Goal: Task Accomplishment & Management: Complete application form

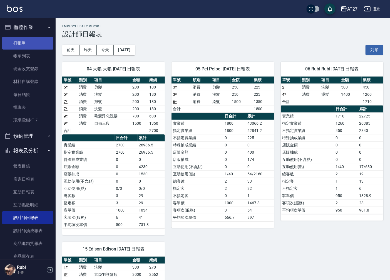
click at [14, 41] on link "打帳單" at bounding box center [27, 43] width 51 height 13
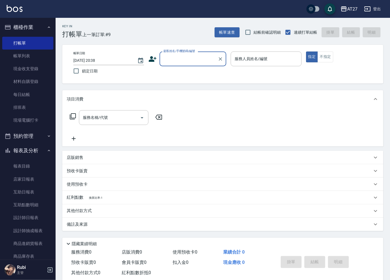
click at [191, 52] on label "顧客姓名/手機號碼/編號" at bounding box center [179, 51] width 32 height 4
click at [191, 54] on input "顧客姓名/手機號碼/編號" at bounding box center [188, 59] width 53 height 10
click at [191, 61] on input "顧客姓名/手機號碼/編號" at bounding box center [188, 59] width 53 height 10
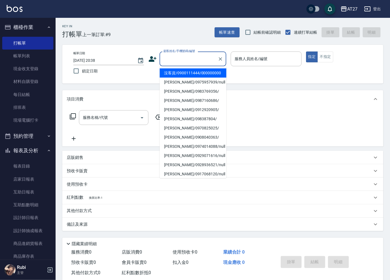
click at [190, 75] on li "沒客資/0900111444/000000000" at bounding box center [193, 72] width 67 height 9
type input "沒客資/0900111444/000000000"
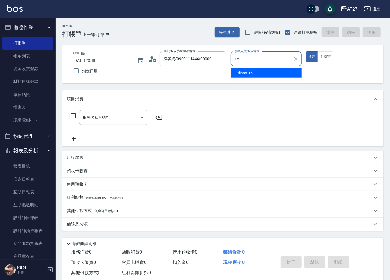
type input "15"
type button "true"
type input "Edison-15"
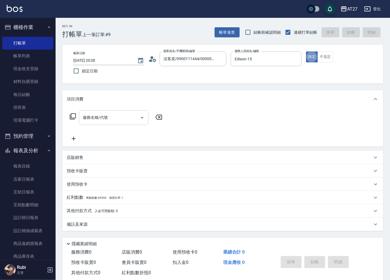
click at [127, 117] on input "服務名稱/代號" at bounding box center [109, 118] width 56 height 10
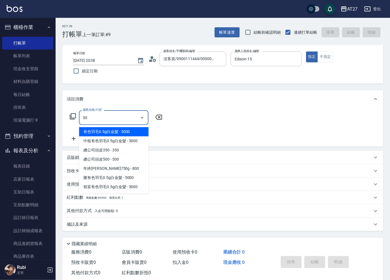
type input "501"
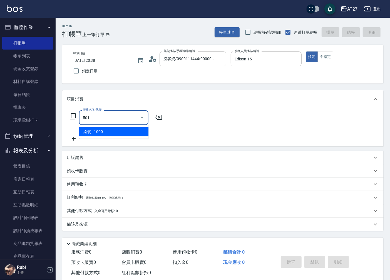
type input "100"
type input "染髮(501)"
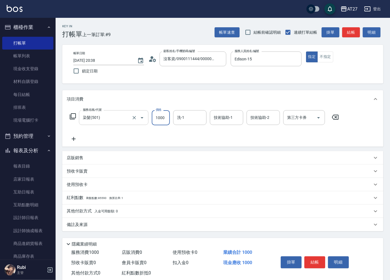
type input "1"
type input "0"
type input "150"
type input "10"
type input "1500"
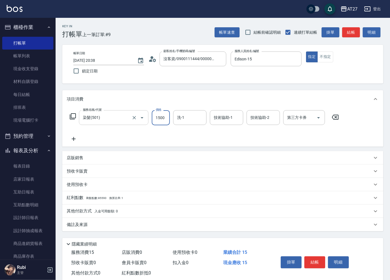
type input "150"
type input "1500"
type input "鯨魚-12"
click at [320, 265] on button "結帳" at bounding box center [314, 262] width 21 height 12
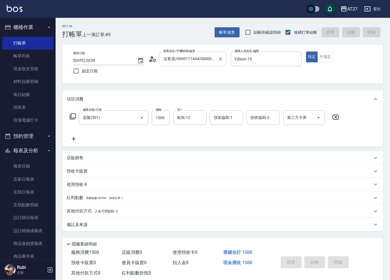
type input "0"
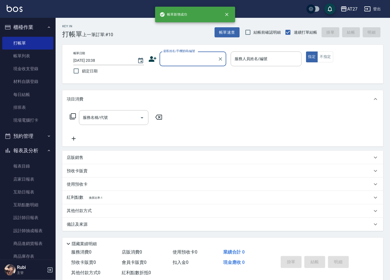
click at [198, 61] on input "顧客姓名/手機號碼/編號" at bounding box center [188, 59] width 53 height 10
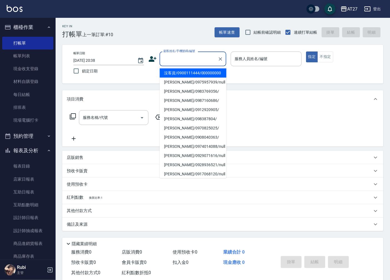
click at [201, 74] on li "沒客資/0900111444/000000000" at bounding box center [193, 72] width 67 height 9
type input "沒客資/0900111444/000000000"
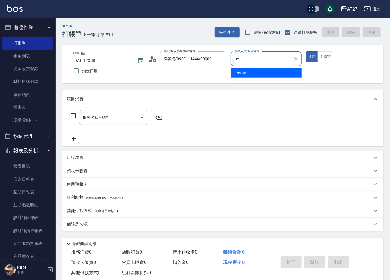
type input "Pei-05"
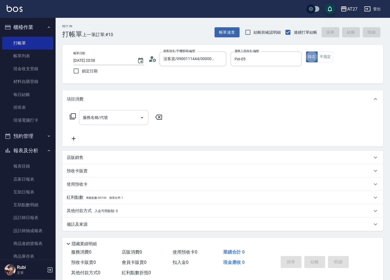
click at [129, 115] on input "服務名稱/代號" at bounding box center [109, 118] width 56 height 10
type input "301"
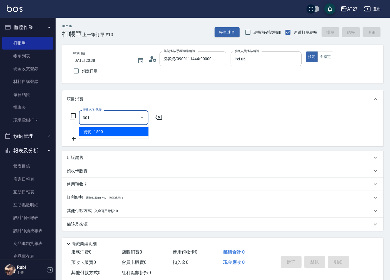
type input "150"
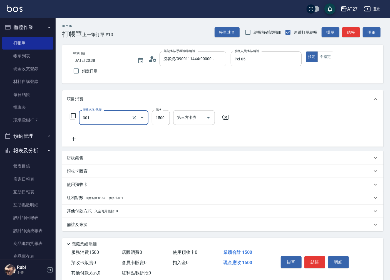
type input "燙髮(301)"
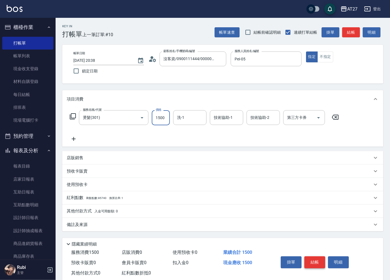
click at [312, 260] on button "結帳" at bounding box center [314, 262] width 21 height 12
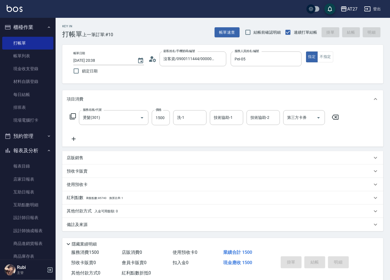
type input "[DATE] 20:39"
type input "0"
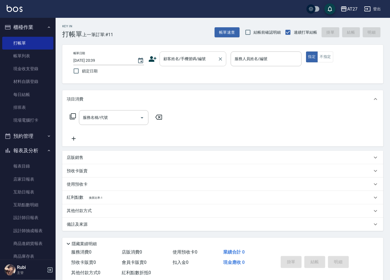
click at [195, 60] on input "顧客姓名/手機號碼/編號" at bounding box center [188, 59] width 53 height 10
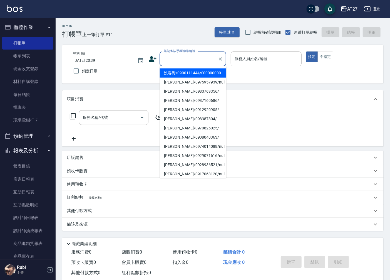
click at [191, 74] on li "沒客資/0900111444/000000000" at bounding box center [193, 72] width 67 height 9
type input "沒客資/0900111444/000000000"
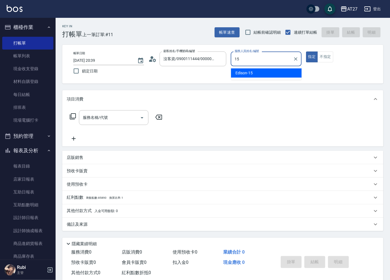
type input "Edison-15"
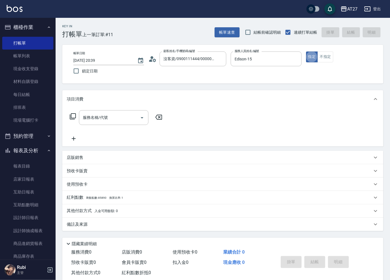
click at [102, 117] on div "服務名稱/代號 服務名稱/代號" at bounding box center [113, 117] width 69 height 15
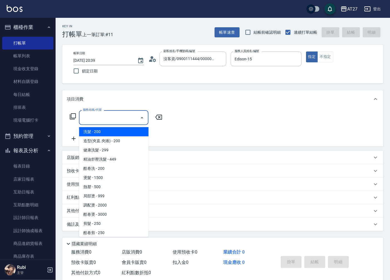
click at [72, 117] on icon at bounding box center [72, 116] width 7 height 7
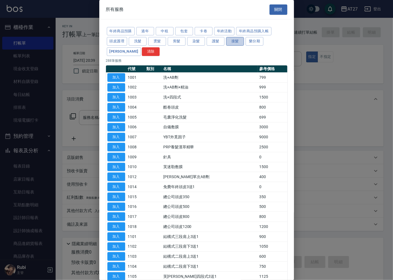
click at [228, 44] on button "接髮" at bounding box center [235, 41] width 18 height 9
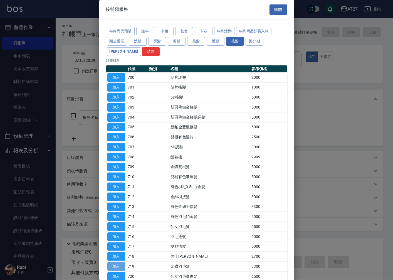
click at [117, 266] on button "加入" at bounding box center [116, 266] width 18 height 9
type input "金鑽羽毛髮(719)"
type input "330"
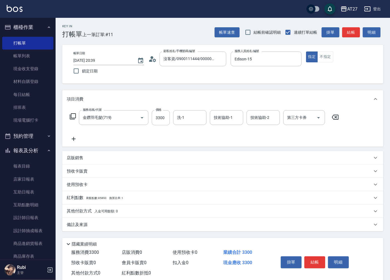
click at [74, 138] on icon at bounding box center [74, 139] width 4 height 4
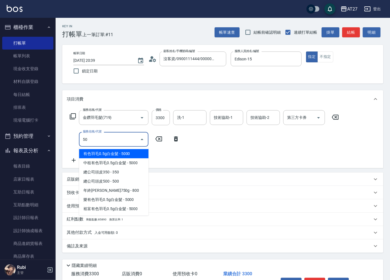
type input "501"
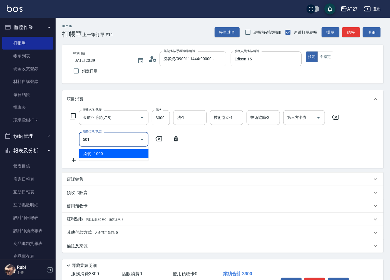
type input "430"
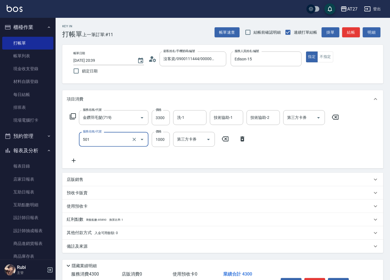
type input "染髮(501)"
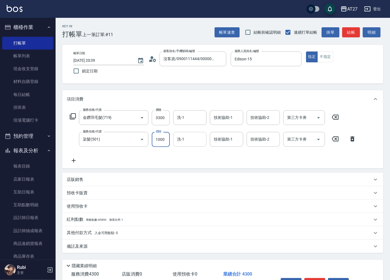
click at [184, 139] on input "洗-1" at bounding box center [190, 139] width 28 height 10
type input "星星-10"
click at [162, 117] on input "3300" at bounding box center [161, 117] width 18 height 15
type input "330"
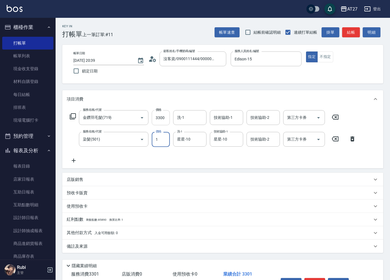
type input "11"
type input "340"
type input "110"
click at [162, 117] on input "3300" at bounding box center [161, 117] width 18 height 15
type input "10"
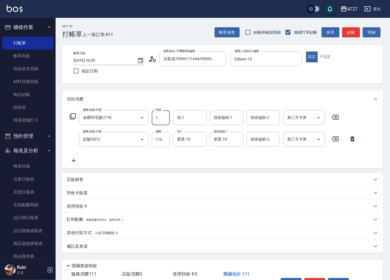
type input "11"
type input "20"
type input "110"
type input "120"
type input "1101"
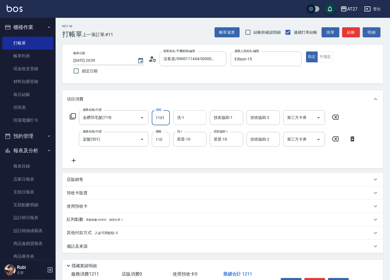
type input "1110"
click at [159, 118] on input "11010" at bounding box center [161, 117] width 18 height 15
type input "1010"
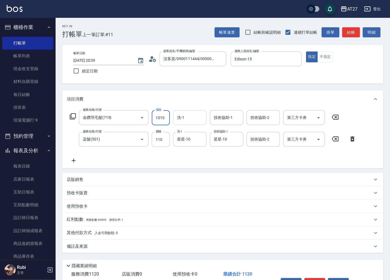
type input "1010"
type input "10010"
click at [163, 138] on input "110" at bounding box center [161, 139] width 18 height 15
type input "1"
type input "1000"
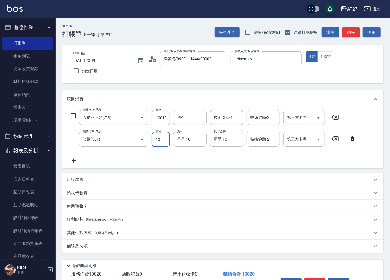
type input "100"
type input "1010"
type input "1000"
type input "1100"
type input "1000"
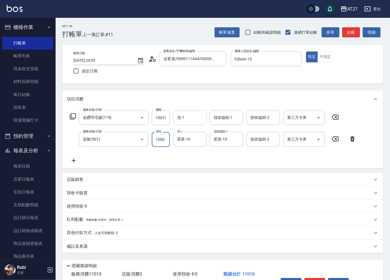
click at [196, 116] on input "洗-1" at bounding box center [190, 118] width 28 height 10
type input "鯨魚-12"
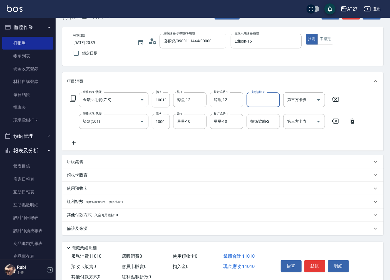
scroll to position [35, 0]
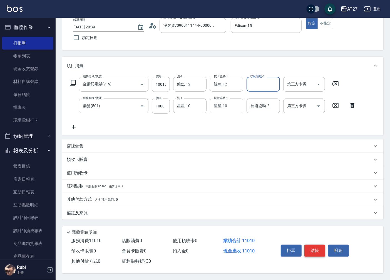
click at [310, 252] on button "結帳" at bounding box center [314, 250] width 21 height 12
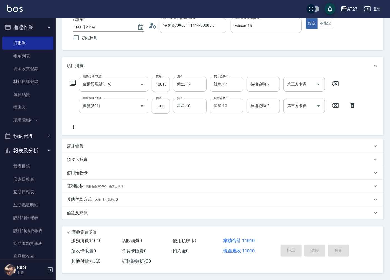
type input "[DATE] 20:40"
type input "0"
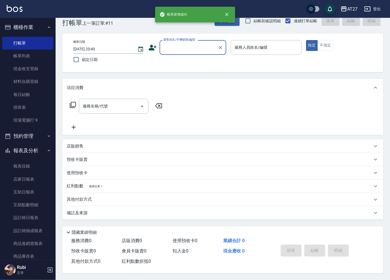
scroll to position [0, 0]
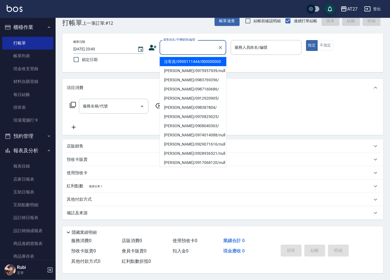
click at [188, 49] on input "顧客姓名/手機號碼/編號" at bounding box center [188, 48] width 53 height 10
click at [186, 61] on li "沒客資/0900111444/000000000" at bounding box center [193, 61] width 67 height 9
type input "沒客資/0900111444/000000000"
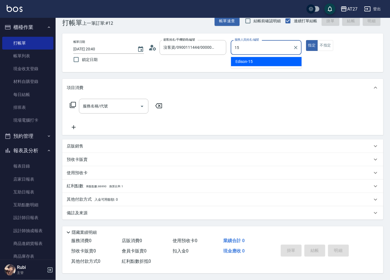
drag, startPoint x: 275, startPoint y: 61, endPoint x: 194, endPoint y: 78, distance: 83.1
click at [275, 60] on div "Edison -15" at bounding box center [266, 61] width 71 height 9
type input "Edison-15"
click at [106, 107] on input "服務名稱/代號" at bounding box center [109, 106] width 56 height 10
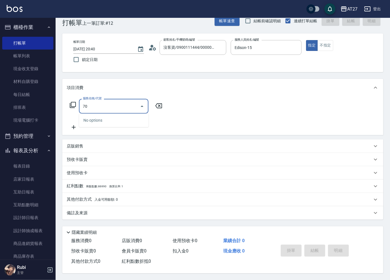
type input "704"
type input "500"
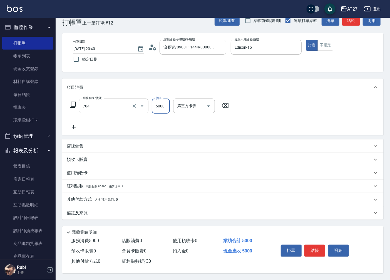
type input "新羽毛鉑金接髮調整(704)"
type input "4"
type input "0"
type input "400"
type input "40"
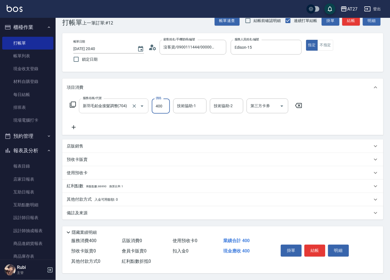
type input "4000"
type input "400"
type input "4000"
type input "星星-10"
click at [73, 126] on icon at bounding box center [74, 127] width 14 height 7
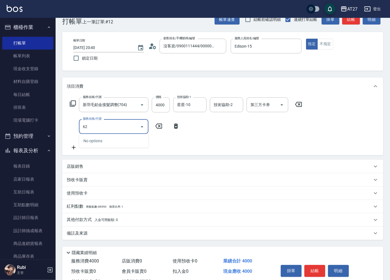
type input "629"
type input "640"
type input "京煥羽護髮短(629)"
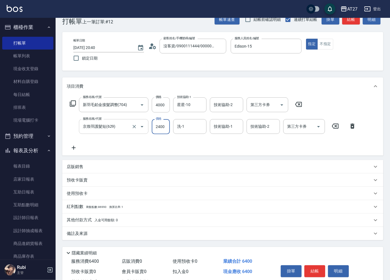
type input "3"
type input "400"
type input "300"
type input "430"
type input "3000"
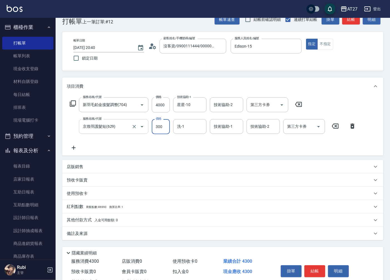
type input "700"
type input "3000"
type input "星星-10"
click at [315, 272] on button "結帳" at bounding box center [314, 271] width 21 height 12
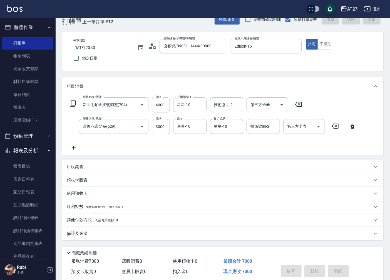
type input "[DATE] 21:20"
type input "0"
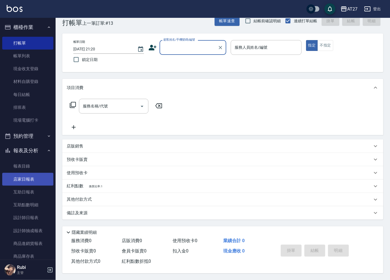
click at [36, 179] on link "店家日報表" at bounding box center [27, 179] width 51 height 13
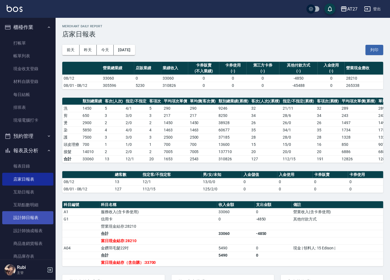
click at [29, 219] on link "設計師日報表" at bounding box center [27, 217] width 51 height 13
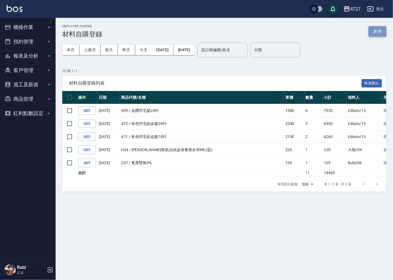
click at [376, 29] on button "新增" at bounding box center [377, 31] width 18 height 10
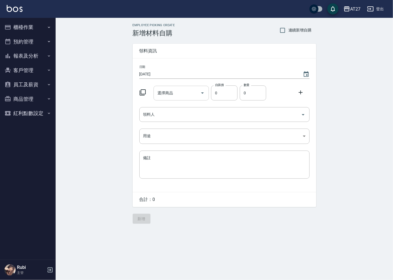
drag, startPoint x: 192, startPoint y: 92, endPoint x: 189, endPoint y: 96, distance: 5.6
click at [192, 92] on input "選擇商品" at bounding box center [177, 93] width 42 height 10
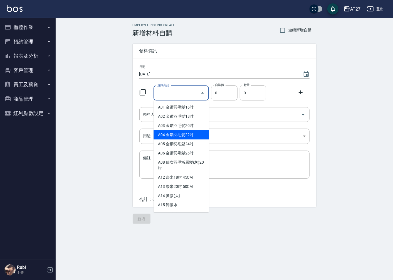
click at [192, 137] on li "A04 金鑽羽毛髮22吋" at bounding box center [180, 134] width 55 height 9
type input "金鑽羽毛髮22吋"
type input "1830"
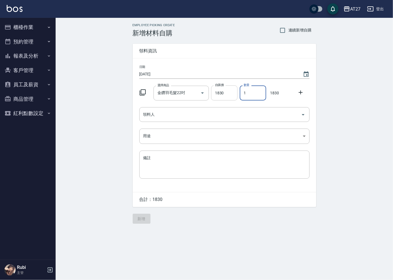
drag, startPoint x: 252, startPoint y: 93, endPoint x: 222, endPoint y: 96, distance: 30.8
click at [222, 96] on div "選擇商品 金鑽羽毛髮22吋 選擇商品 自購價 1830 自購價 數量 1 數量 1830" at bounding box center [223, 91] width 172 height 17
type input "3"
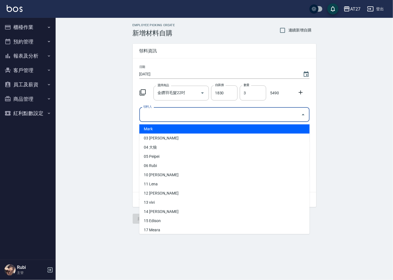
click at [167, 113] on input "領料人" at bounding box center [220, 114] width 157 height 10
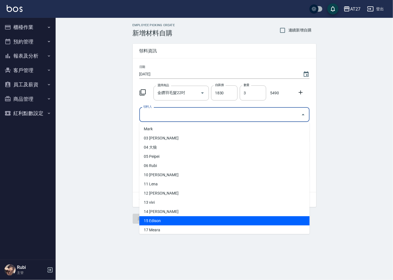
click at [165, 221] on li "15 Edison" at bounding box center [224, 220] width 170 height 9
type input "Edison"
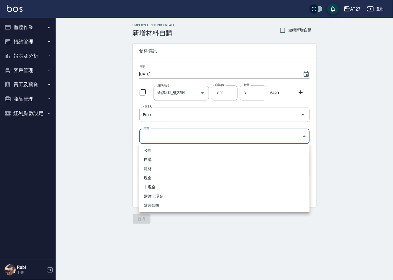
click at [147, 133] on body "AT27 登出 櫃檯作業 打帳單 帳單列表 現金收支登錄 材料自購登錄 每日結帳 排班表 現場電腦打卡 預約管理 預約管理 單日預約紀錄 單週預約紀錄 報表及…" at bounding box center [196, 140] width 393 height 280
click at [153, 179] on li "現金" at bounding box center [224, 177] width 170 height 9
type input "現金"
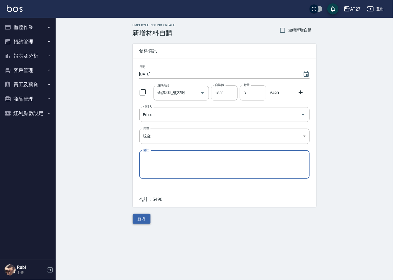
click at [137, 217] on button "新增" at bounding box center [142, 218] width 18 height 10
